Goal: Task Accomplishment & Management: Use online tool/utility

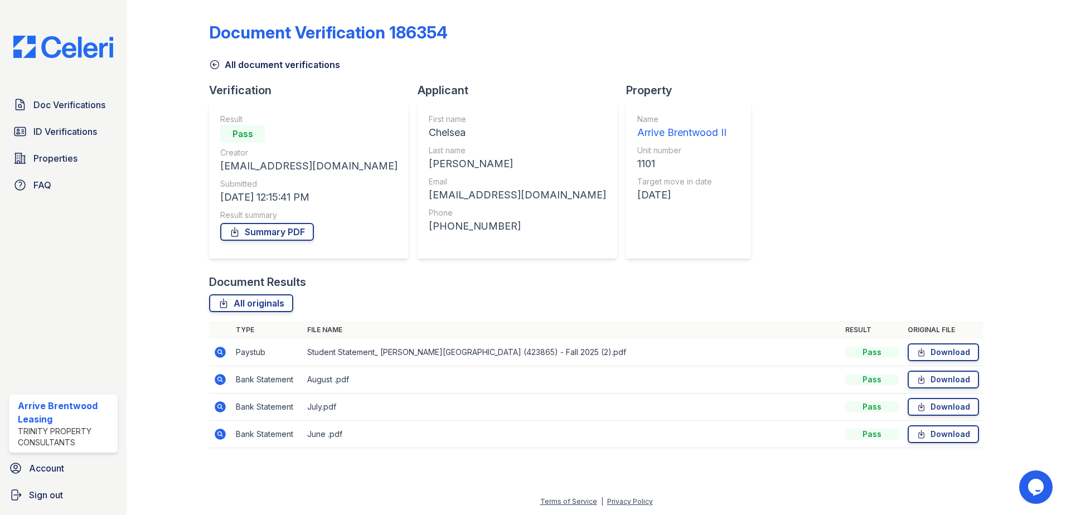
click at [64, 31] on div "Doc Verifications ID Verifications Properties FAQ Arrive Brentwood Leasing Trin…" at bounding box center [63, 257] width 127 height 515
click at [79, 51] on img at bounding box center [63, 47] width 118 height 22
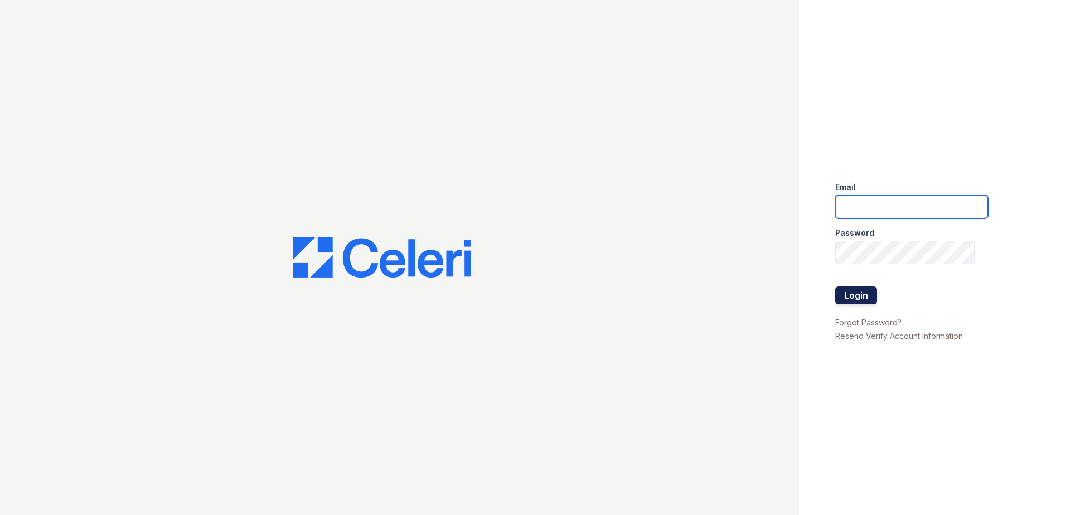
type input "arrivebrentwood@trinity-pm.com"
click at [853, 293] on button "Login" at bounding box center [856, 296] width 42 height 18
